Goal: Find specific page/section: Find specific page/section

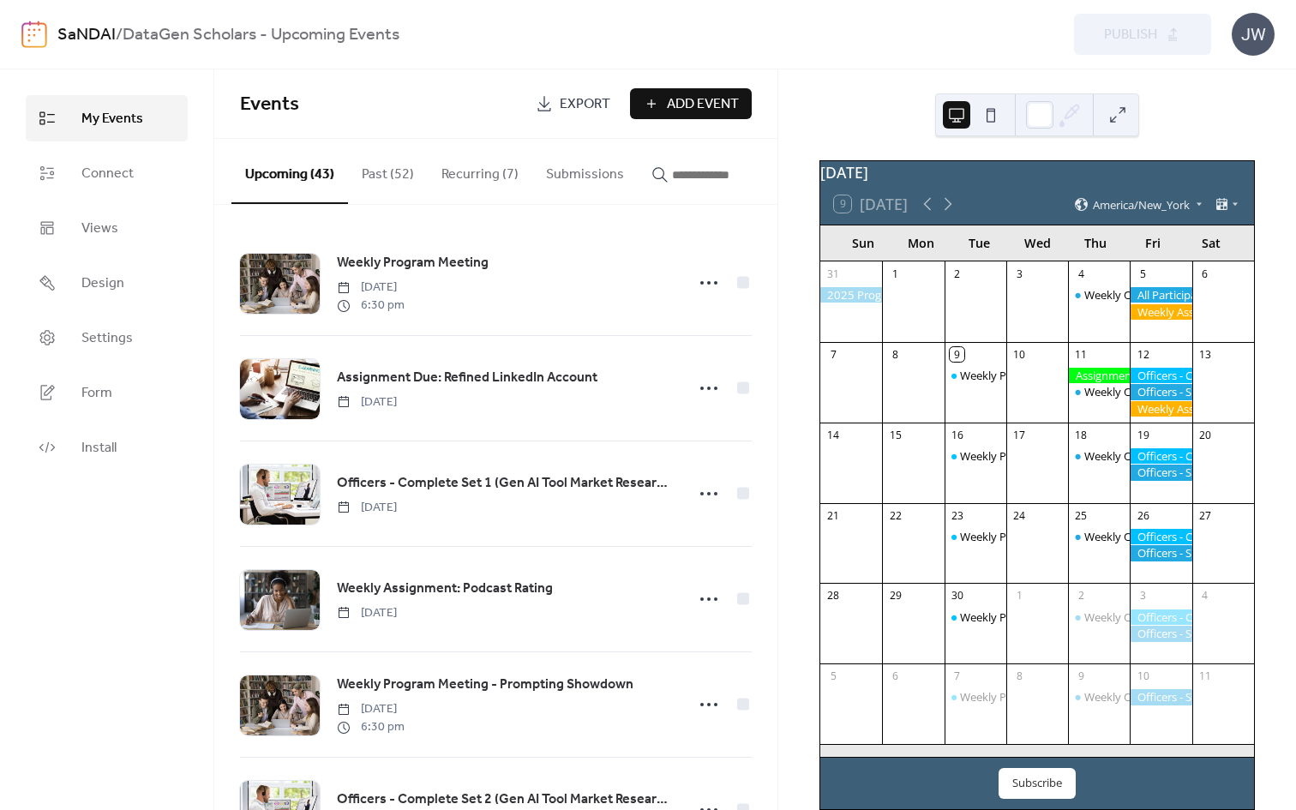
click at [46, 33] on div "SaNDAI / DataGen Scholars - Upcoming Events Preview Publish JW" at bounding box center [647, 34] width 1253 height 69
click at [63, 42] on link "SaNDAI" at bounding box center [86, 35] width 58 height 33
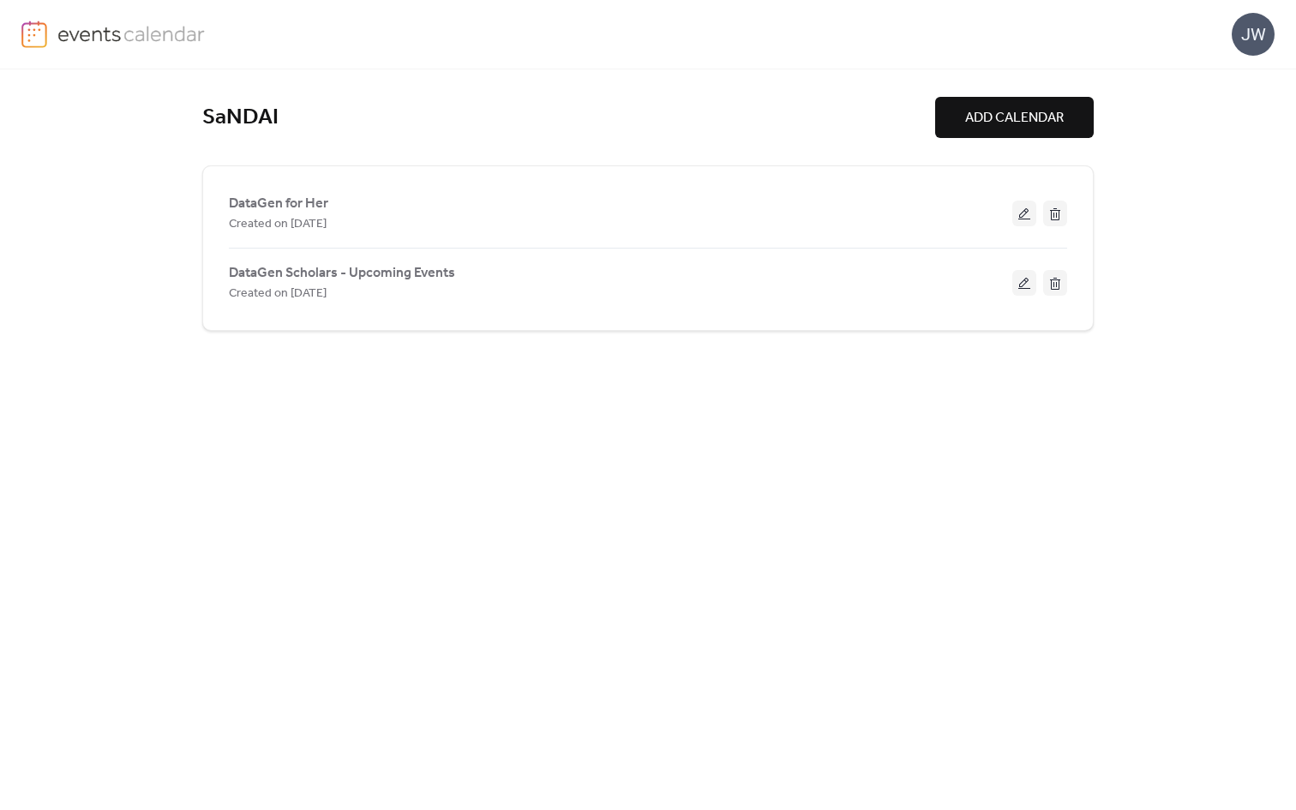
click at [51, 59] on div "JW" at bounding box center [647, 34] width 1253 height 69
click at [30, 35] on img at bounding box center [34, 34] width 26 height 27
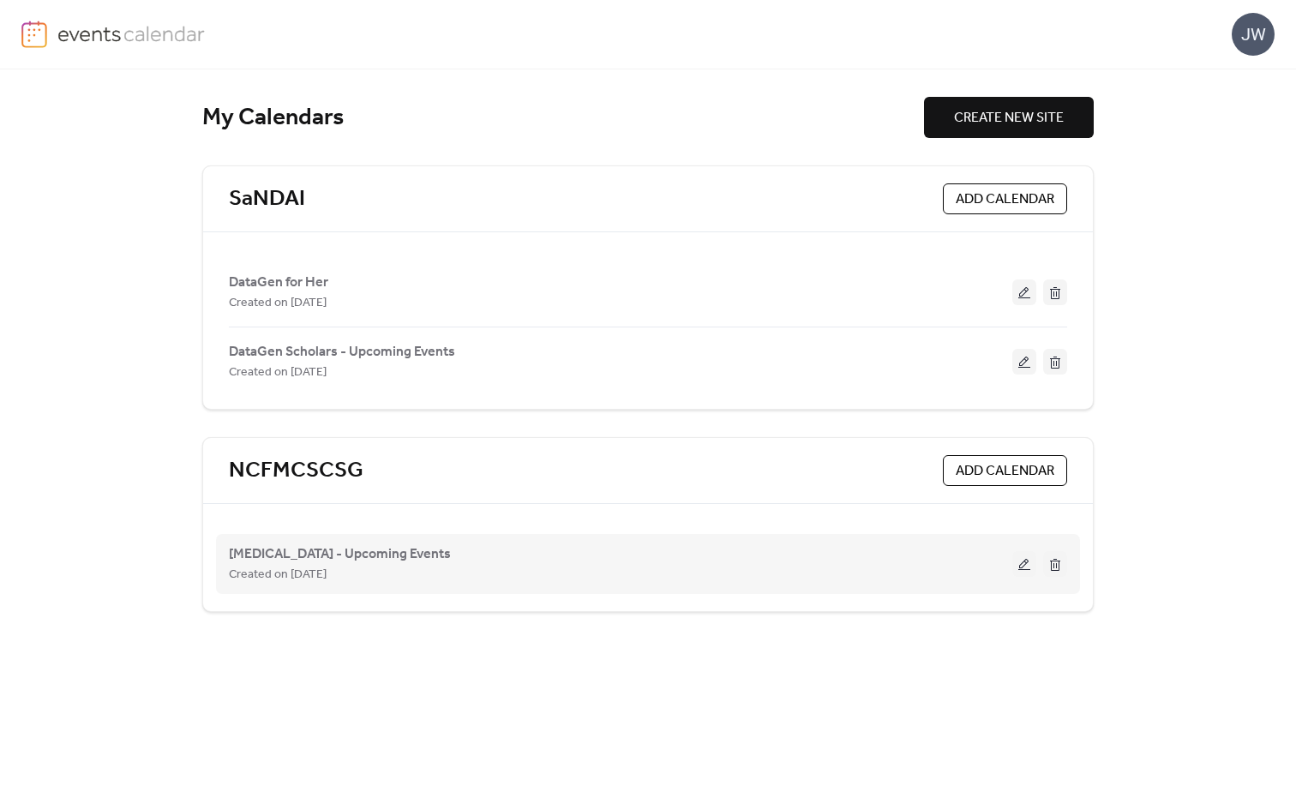
click at [302, 572] on span "Created on [DATE]" at bounding box center [278, 575] width 98 height 21
click at [305, 552] on span "[MEDICAL_DATA] - Upcoming Events" at bounding box center [340, 554] width 222 height 21
